Goal: Information Seeking & Learning: Learn about a topic

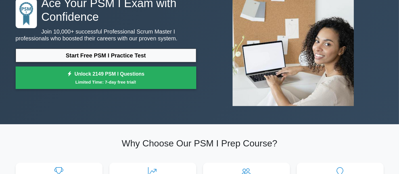
scroll to position [52, 0]
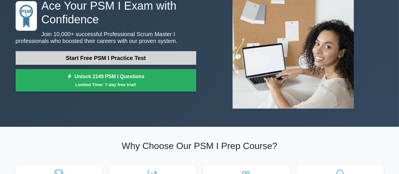
click at [111, 60] on link "Start Free PSM I Practice Test" at bounding box center [106, 58] width 181 height 14
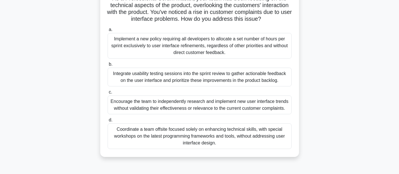
scroll to position [49, 0]
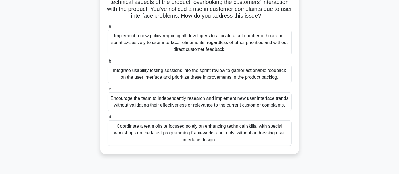
click at [159, 73] on div "Integrate usability testing sessions into the sprint review to gather actionabl…" at bounding box center [200, 74] width 184 height 19
click at [108, 63] on input "b. Integrate usability testing sessions into the sprint review to gather action…" at bounding box center [108, 61] width 0 height 4
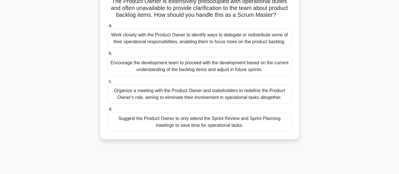
scroll to position [43, 0]
click at [148, 66] on div "Encourage the development team to proceed with the development based on the cur…" at bounding box center [200, 66] width 184 height 19
click at [108, 55] on input "b. Encourage the development team to proceed with the development based on the …" at bounding box center [108, 53] width 0 height 4
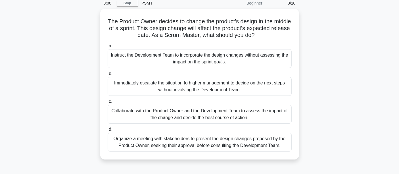
scroll to position [26, 0]
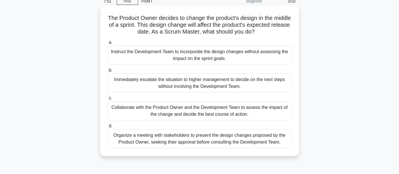
click at [137, 107] on div "Collaborate with the Product Owner and the Development Team to assess the impac…" at bounding box center [200, 110] width 184 height 19
click at [108, 100] on input "c. Collaborate with the Product Owner and the Development Team to assess the im…" at bounding box center [108, 98] width 0 height 4
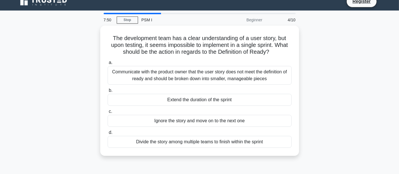
scroll to position [0, 0]
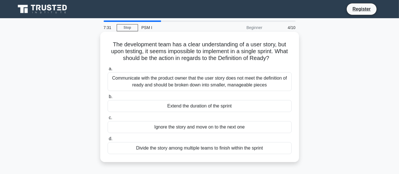
click at [151, 86] on div "Communicate with the product owner that the user story does not meet the defini…" at bounding box center [200, 81] width 184 height 19
click at [108, 71] on input "a. Communicate with the product owner that the user story does not meet the def…" at bounding box center [108, 69] width 0 height 4
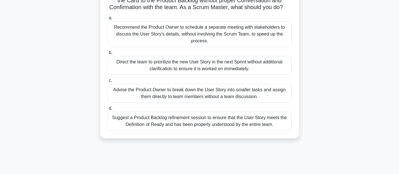
scroll to position [51, 0]
click at [147, 130] on div "Suggest a Product Backlog refinement session to ensure that the User Story meet…" at bounding box center [200, 120] width 184 height 19
click at [108, 110] on input "d. Suggest a Product Backlog refinement session to ensure that the User Story m…" at bounding box center [108, 108] width 0 height 4
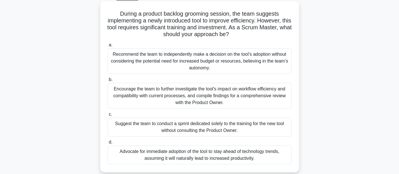
scroll to position [31, 0]
click at [149, 83] on label "b. Encourage the team to further investigate the tool's impact on workflow effi…" at bounding box center [200, 92] width 184 height 32
click at [108, 82] on input "b. Encourage the team to further investigate the tool's impact on workflow effi…" at bounding box center [108, 80] width 0 height 4
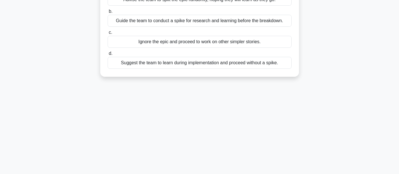
scroll to position [0, 0]
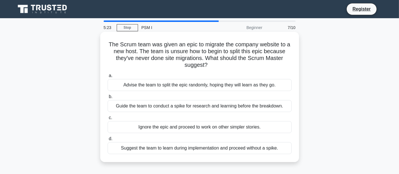
click at [133, 109] on div "Guide the team to conduct a spike for research and learning before the breakdow…" at bounding box center [200, 106] width 184 height 12
click at [108, 99] on input "b. Guide the team to conduct a spike for research and learning before the break…" at bounding box center [108, 97] width 0 height 4
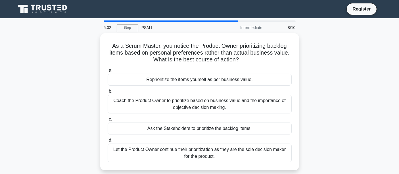
click at [133, 109] on div "Coach the Product Owner to prioritize based on business value and the importanc…" at bounding box center [200, 104] width 184 height 19
click at [108, 93] on input "b. Coach the Product Owner to prioritize based on business value and the import…" at bounding box center [108, 92] width 0 height 4
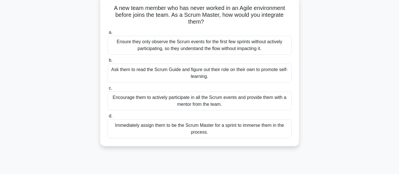
scroll to position [39, 0]
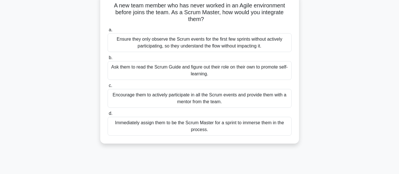
click at [142, 100] on div "Encourage them to actively participate in all the Scrum events and provide them…" at bounding box center [200, 98] width 184 height 19
click at [108, 88] on input "c. Encourage them to actively participate in all the Scrum events and provide t…" at bounding box center [108, 86] width 0 height 4
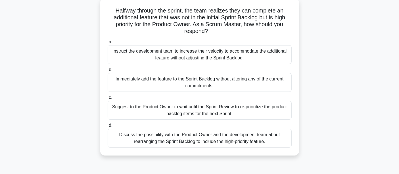
scroll to position [36, 0]
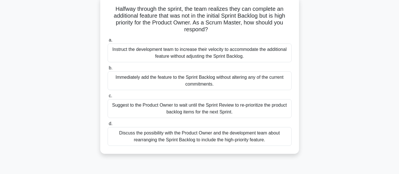
click at [161, 140] on div "Discuss the possibility with the Product Owner and the development team about r…" at bounding box center [200, 136] width 184 height 19
click at [108, 126] on input "d. Discuss the possibility with the Product Owner and the development team abou…" at bounding box center [108, 124] width 0 height 4
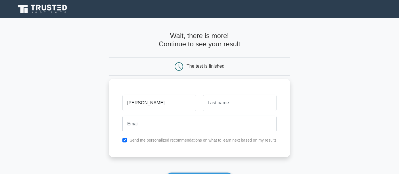
type input "[PERSON_NAME]"
click at [217, 103] on input "text" at bounding box center [240, 103] width 74 height 16
type input "Kesari"
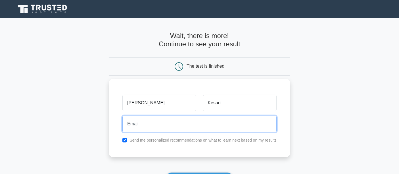
click at [167, 124] on input "email" at bounding box center [199, 124] width 154 height 16
type input "[EMAIL_ADDRESS][DOMAIN_NAME]"
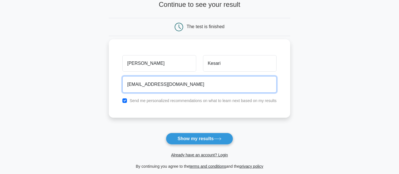
scroll to position [40, 0]
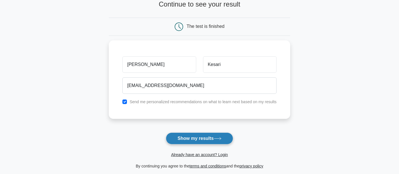
click at [200, 137] on button "Show my results" at bounding box center [199, 138] width 67 height 12
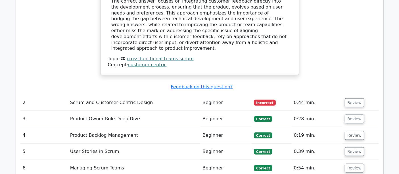
scroll to position [718, 0]
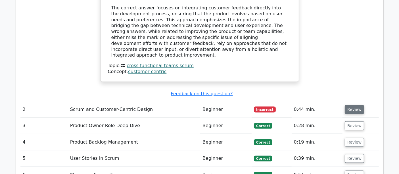
click at [356, 105] on button "Review" at bounding box center [354, 109] width 19 height 9
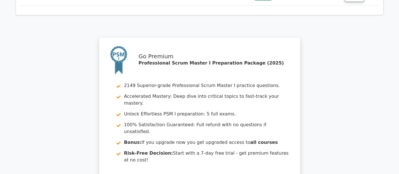
scroll to position [1224, 0]
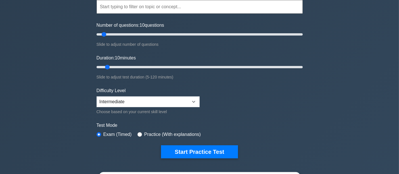
scroll to position [61, 0]
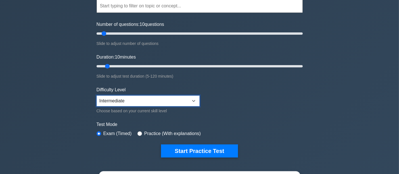
click at [193, 102] on select "Beginner Intermediate Expert" at bounding box center [148, 100] width 103 height 11
select select "expert"
click at [97, 95] on select "Beginner Intermediate Expert" at bounding box center [148, 100] width 103 height 11
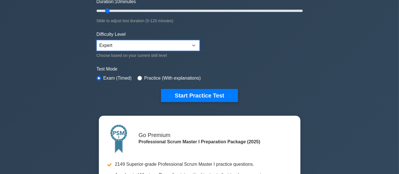
scroll to position [117, 0]
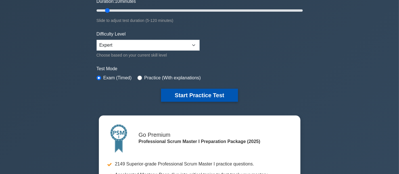
click at [199, 98] on button "Start Practice Test" at bounding box center [199, 95] width 77 height 13
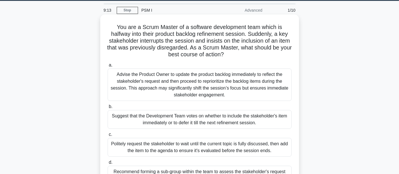
scroll to position [10, 0]
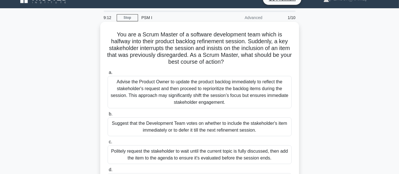
click at [142, 99] on div "Advise the Product Owner to update the product backlog immediately to reflect t…" at bounding box center [200, 92] width 184 height 32
click at [108, 74] on input "a. Advise the Product Owner to update the product backlog immediately to reflec…" at bounding box center [108, 73] width 0 height 4
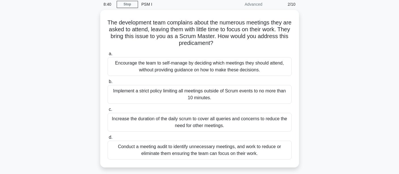
scroll to position [20, 0]
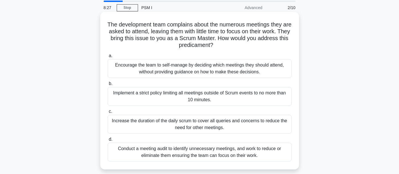
click at [142, 151] on div "Conduct a meeting audit to identify unnecessary meetings, and work to reduce or…" at bounding box center [200, 152] width 184 height 19
click at [108, 141] on input "d. Conduct a meeting audit to identify unnecessary meetings, and work to reduce…" at bounding box center [108, 140] width 0 height 4
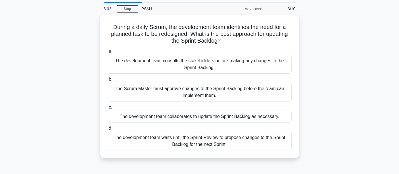
scroll to position [19, 0]
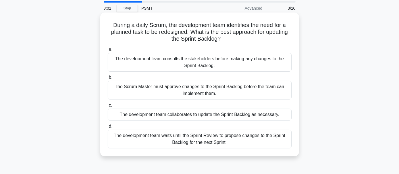
click at [168, 113] on div "The development team collaborates to update the Sprint Backlog as necessary." at bounding box center [200, 115] width 184 height 12
click at [108, 107] on input "c. The development team collaborates to update the Sprint Backlog as necessary." at bounding box center [108, 105] width 0 height 4
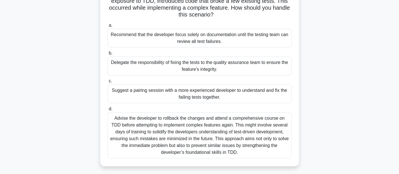
scroll to position [52, 0]
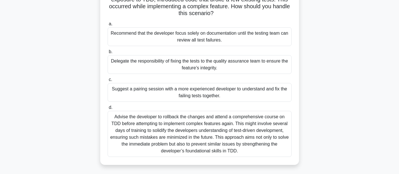
click at [181, 145] on div "Advise the developer to rollback the changes and attend a comprehensive course …" at bounding box center [200, 134] width 184 height 46
click at [108, 109] on input "d. Advise the developer to rollback the changes and attend a comprehensive cour…" at bounding box center [108, 108] width 0 height 4
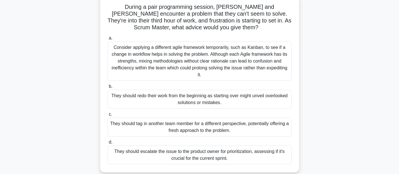
scroll to position [40, 0]
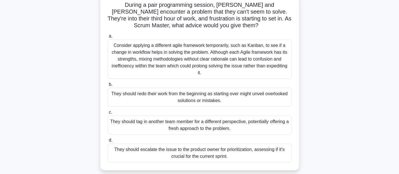
click at [133, 153] on div "They should escalate the issue to the product owner for prioritization, assessi…" at bounding box center [200, 153] width 184 height 19
click at [108, 142] on input "d. They should escalate the issue to the product owner for prioritization, asse…" at bounding box center [108, 140] width 0 height 4
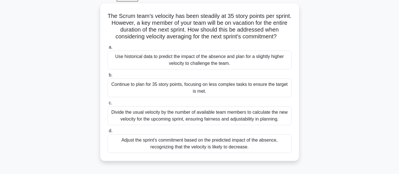
scroll to position [33, 0]
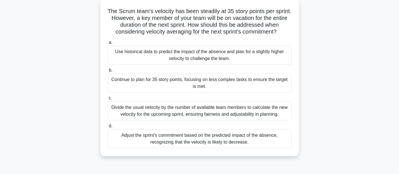
click at [186, 142] on div "Adjust the sprint's commitment based on the predicted impact of the absence, re…" at bounding box center [200, 138] width 184 height 19
click at [108, 128] on input "d. Adjust the sprint's commitment based on the predicted impact of the absence,…" at bounding box center [108, 126] width 0 height 4
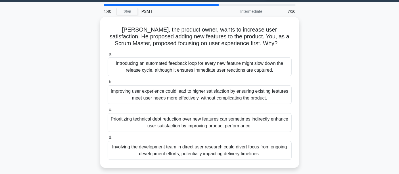
scroll to position [16, 0]
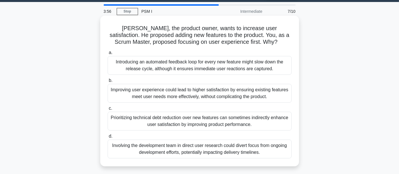
click at [155, 63] on div "Introducing an automated feedback loop for every new feature might slow down th…" at bounding box center [200, 65] width 184 height 19
click at [108, 55] on input "a. Introducing an automated feedback loop for every new feature might slow down…" at bounding box center [108, 53] width 0 height 4
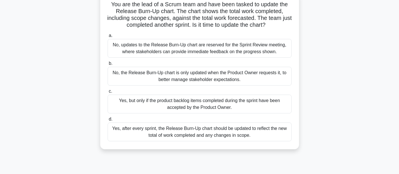
scroll to position [40, 0]
click at [139, 78] on div "No, the Release Burn-Up chart is only updated when the Product Owner requests i…" at bounding box center [200, 76] width 184 height 19
click at [108, 66] on input "b. No, the Release Burn-Up chart is only updated when the Product Owner request…" at bounding box center [108, 64] width 0 height 4
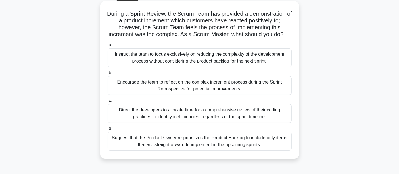
scroll to position [32, 0]
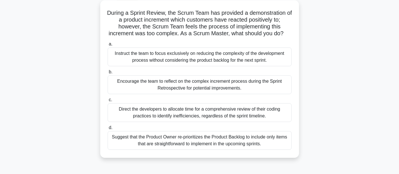
click at [127, 91] on div "Encourage the team to reflect on the complex increment process during the Sprin…" at bounding box center [200, 84] width 184 height 19
click at [108, 74] on input "b. Encourage the team to reflect on the complex increment process during the Sp…" at bounding box center [108, 72] width 0 height 4
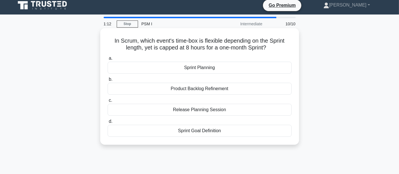
scroll to position [0, 0]
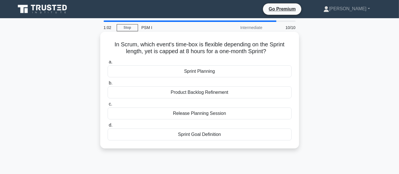
click at [146, 66] on div "Sprint Planning" at bounding box center [200, 71] width 184 height 12
click at [108, 64] on input "a. Sprint Planning" at bounding box center [108, 62] width 0 height 4
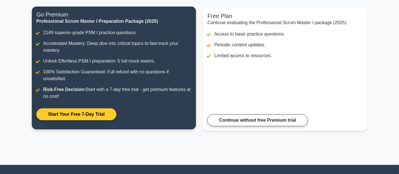
scroll to position [71, 0]
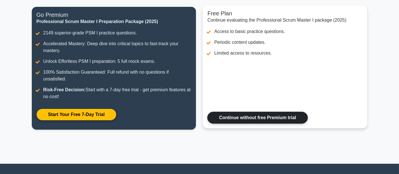
click at [263, 114] on link "Continue without free Premium trial" at bounding box center [257, 118] width 100 height 12
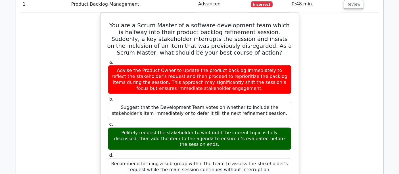
scroll to position [520, 0]
